Goal: Task Accomplishment & Management: Manage account settings

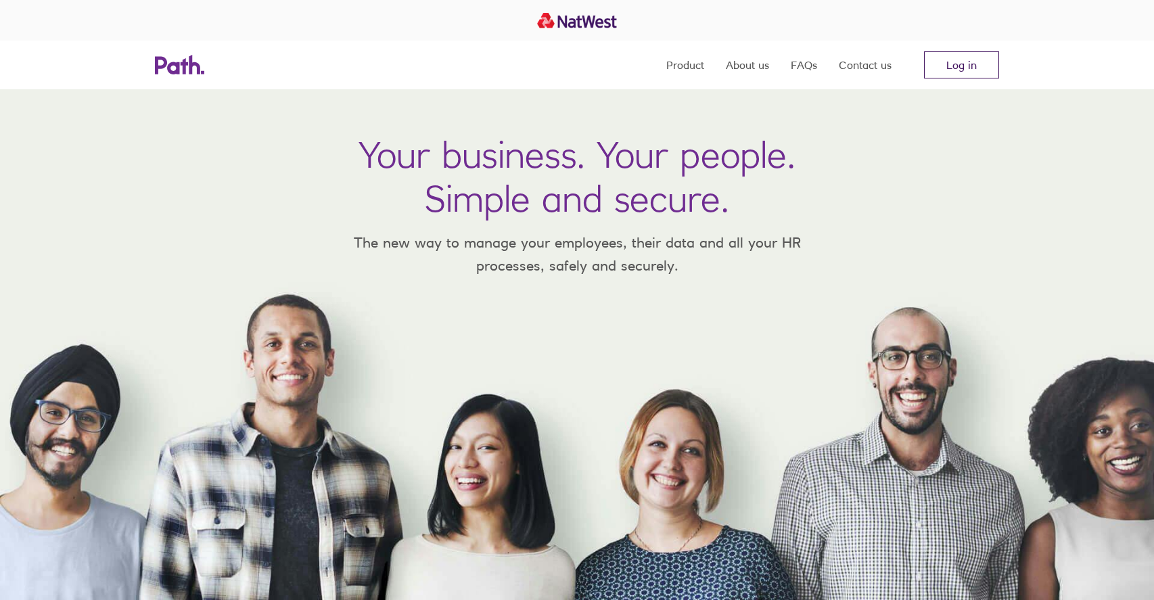
click at [957, 63] on link "Log in" at bounding box center [961, 64] width 75 height 27
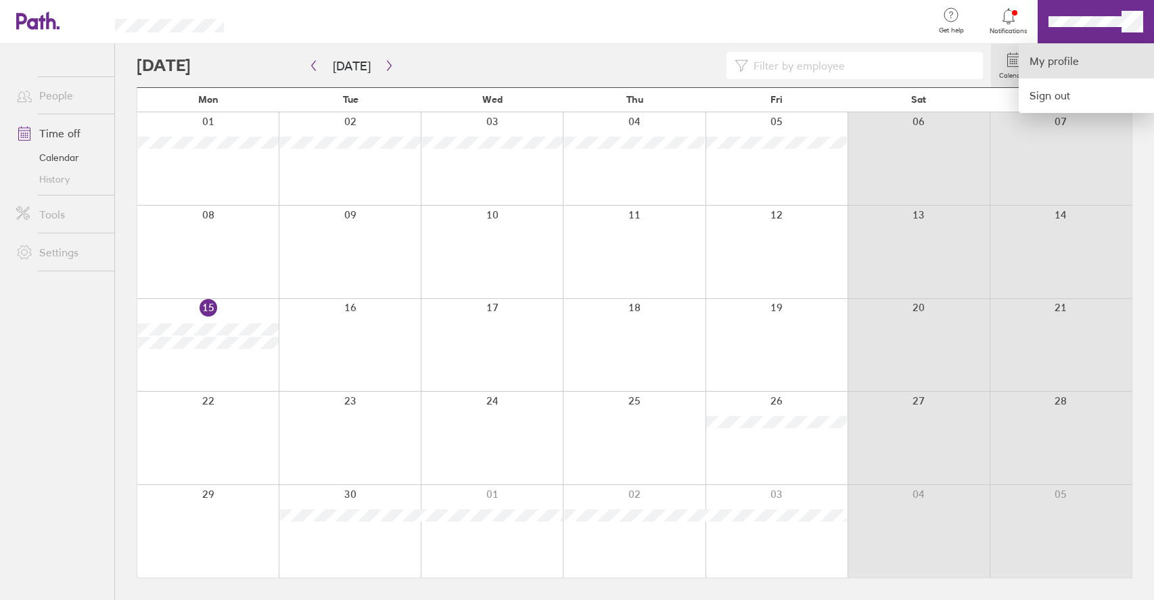
click at [1069, 65] on link "My profile" at bounding box center [1086, 61] width 135 height 34
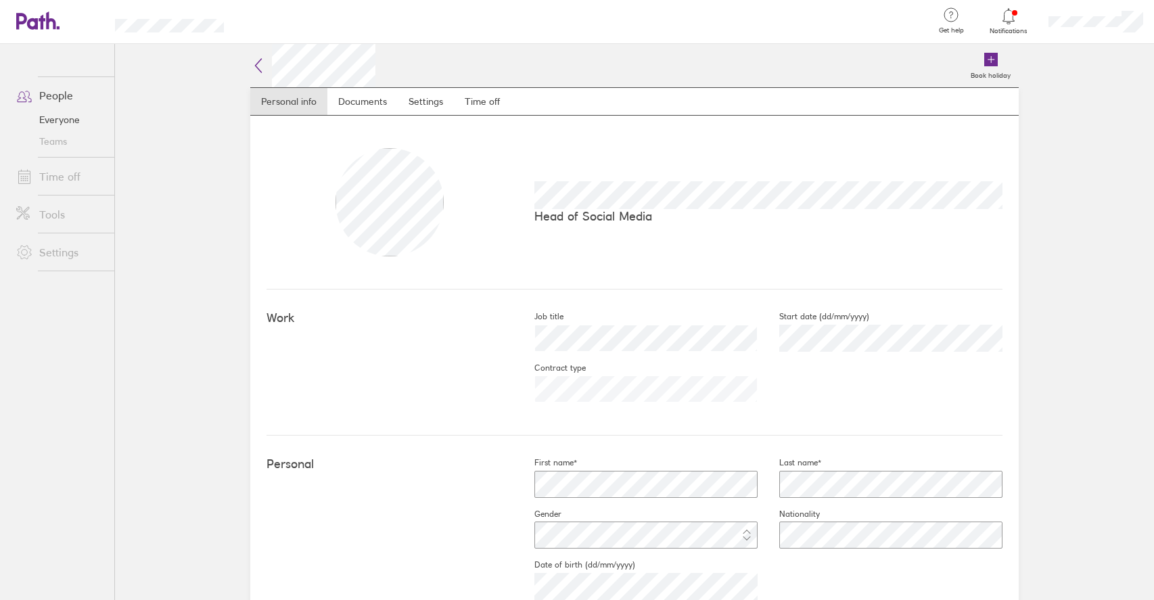
click at [465, 115] on nav "Personal info Documents Settings Time off" at bounding box center [634, 101] width 768 height 28
click at [475, 101] on link "Time off" at bounding box center [482, 101] width 57 height 27
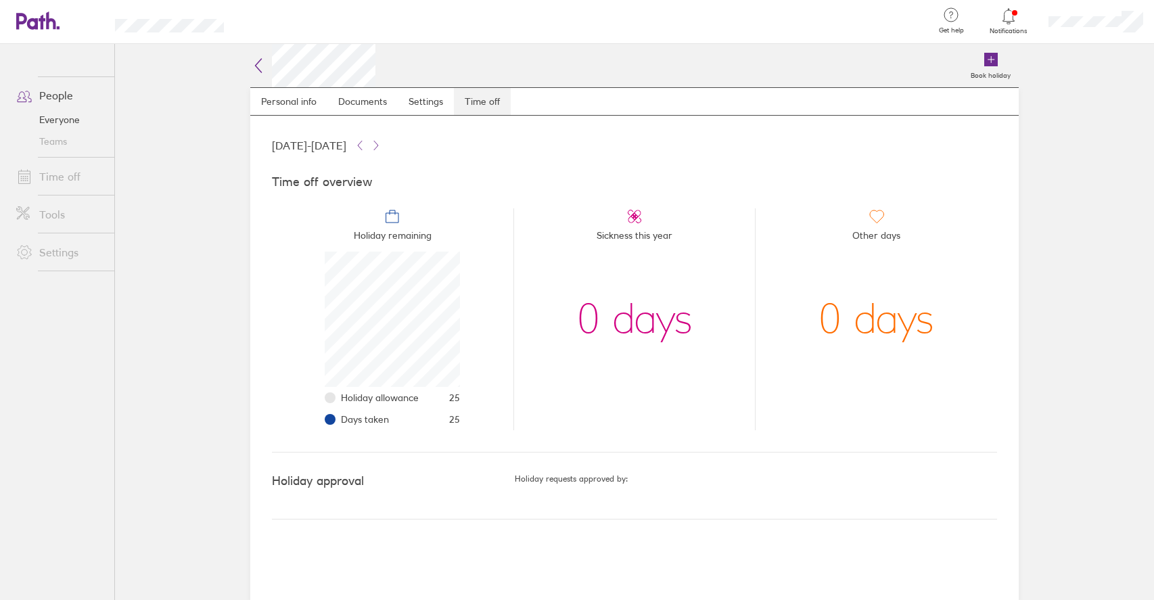
scroll to position [135, 135]
click at [287, 99] on link "Personal info" at bounding box center [288, 101] width 77 height 27
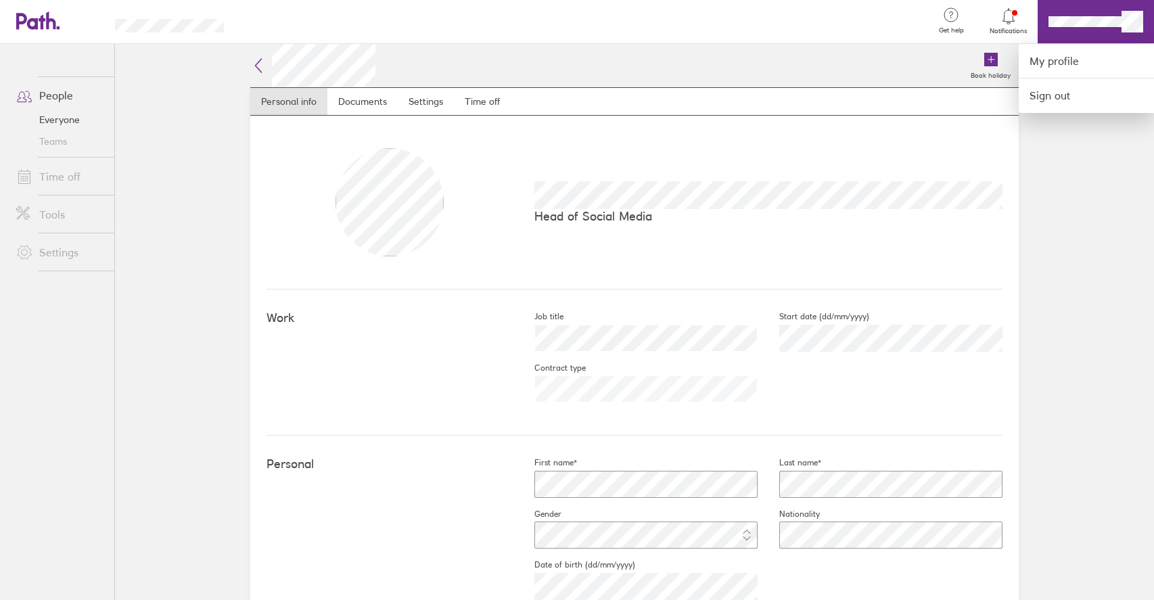
click at [67, 121] on div at bounding box center [577, 300] width 1154 height 600
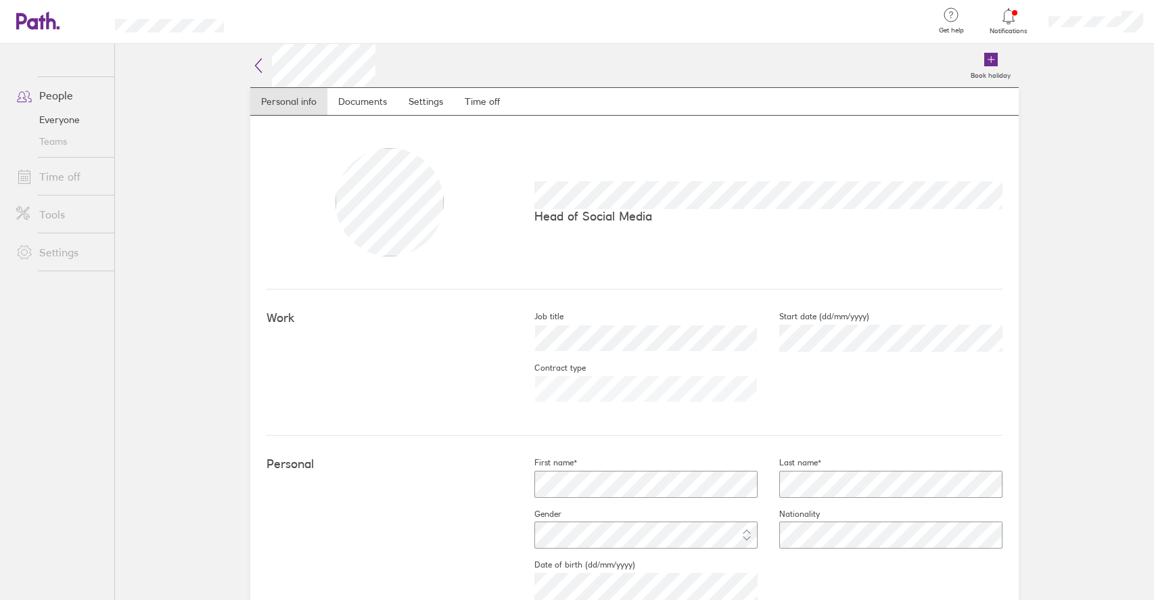
click at [49, 121] on link "Everyone" at bounding box center [59, 120] width 109 height 22
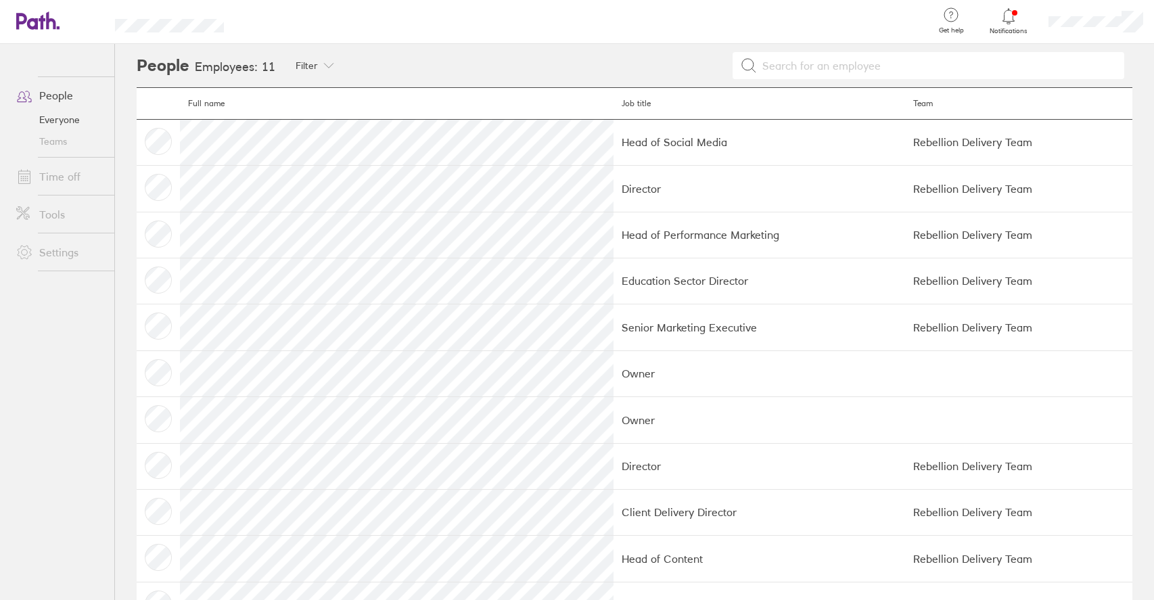
click at [71, 181] on link "Time off" at bounding box center [59, 176] width 109 height 27
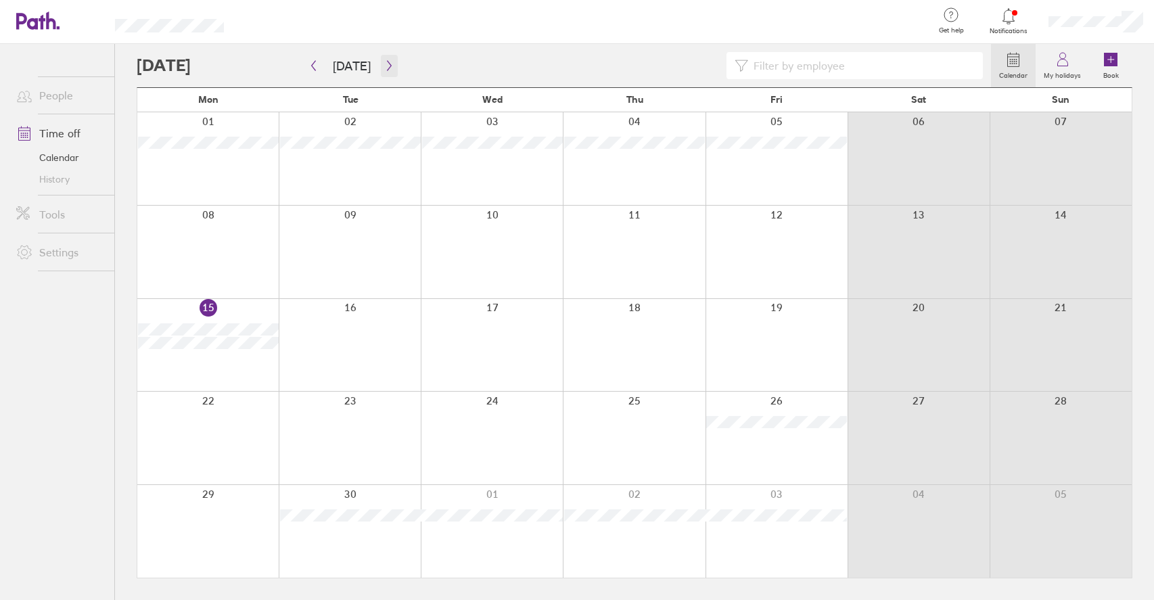
click at [384, 62] on icon "button" at bounding box center [389, 65] width 10 height 11
click at [342, 64] on button "Today" at bounding box center [352, 66] width 60 height 22
click at [386, 62] on icon "button" at bounding box center [389, 65] width 10 height 11
click at [389, 64] on icon "button" at bounding box center [389, 65] width 10 height 11
click at [388, 69] on icon "button" at bounding box center [389, 65] width 10 height 11
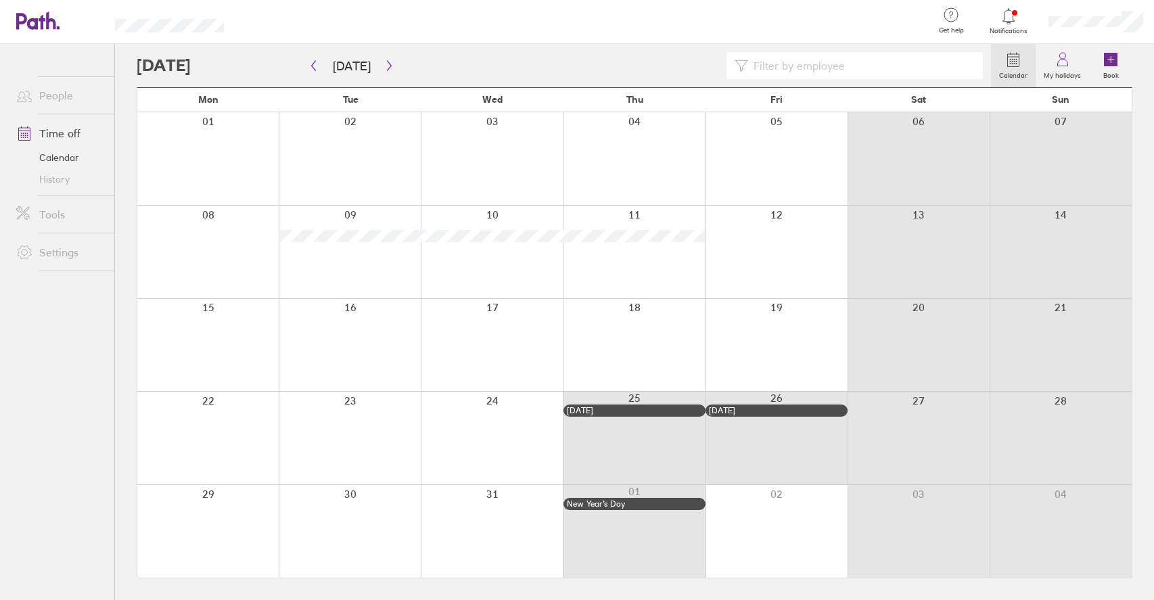
click at [388, 70] on icon "button" at bounding box center [389, 65] width 10 height 11
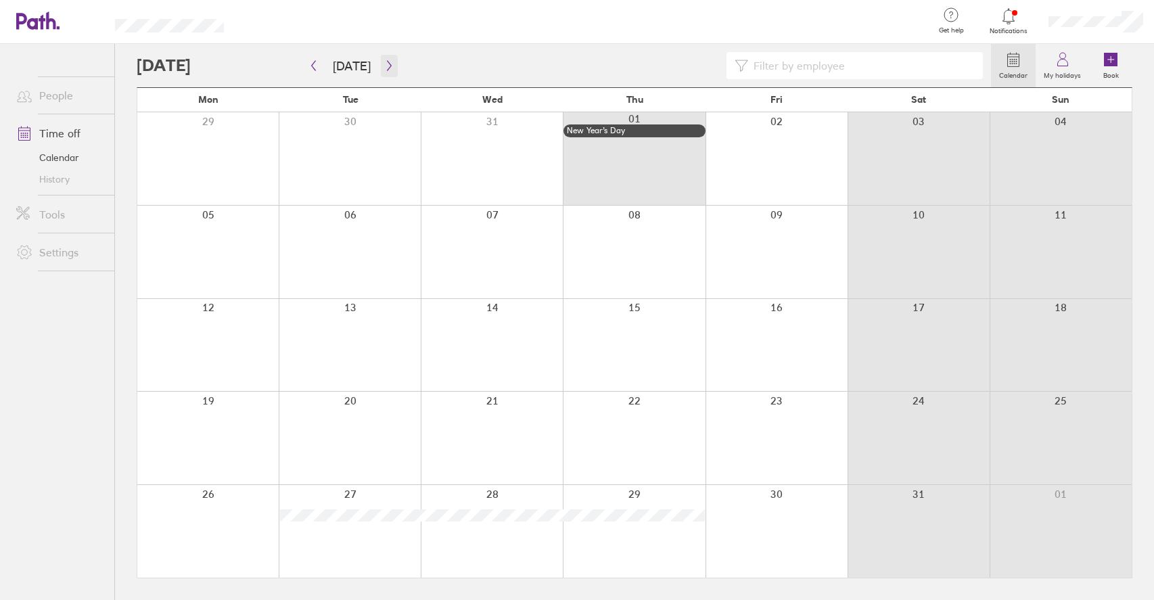
click at [388, 70] on icon "button" at bounding box center [389, 65] width 10 height 11
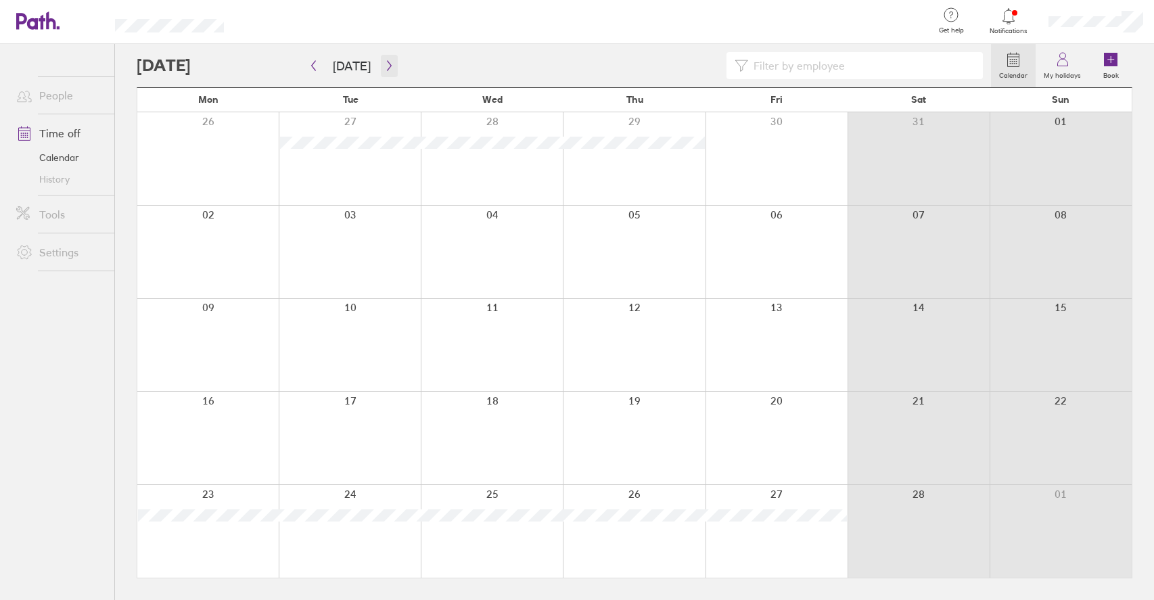
click at [386, 68] on icon "button" at bounding box center [389, 65] width 10 height 11
